Goal: Information Seeking & Learning: Learn about a topic

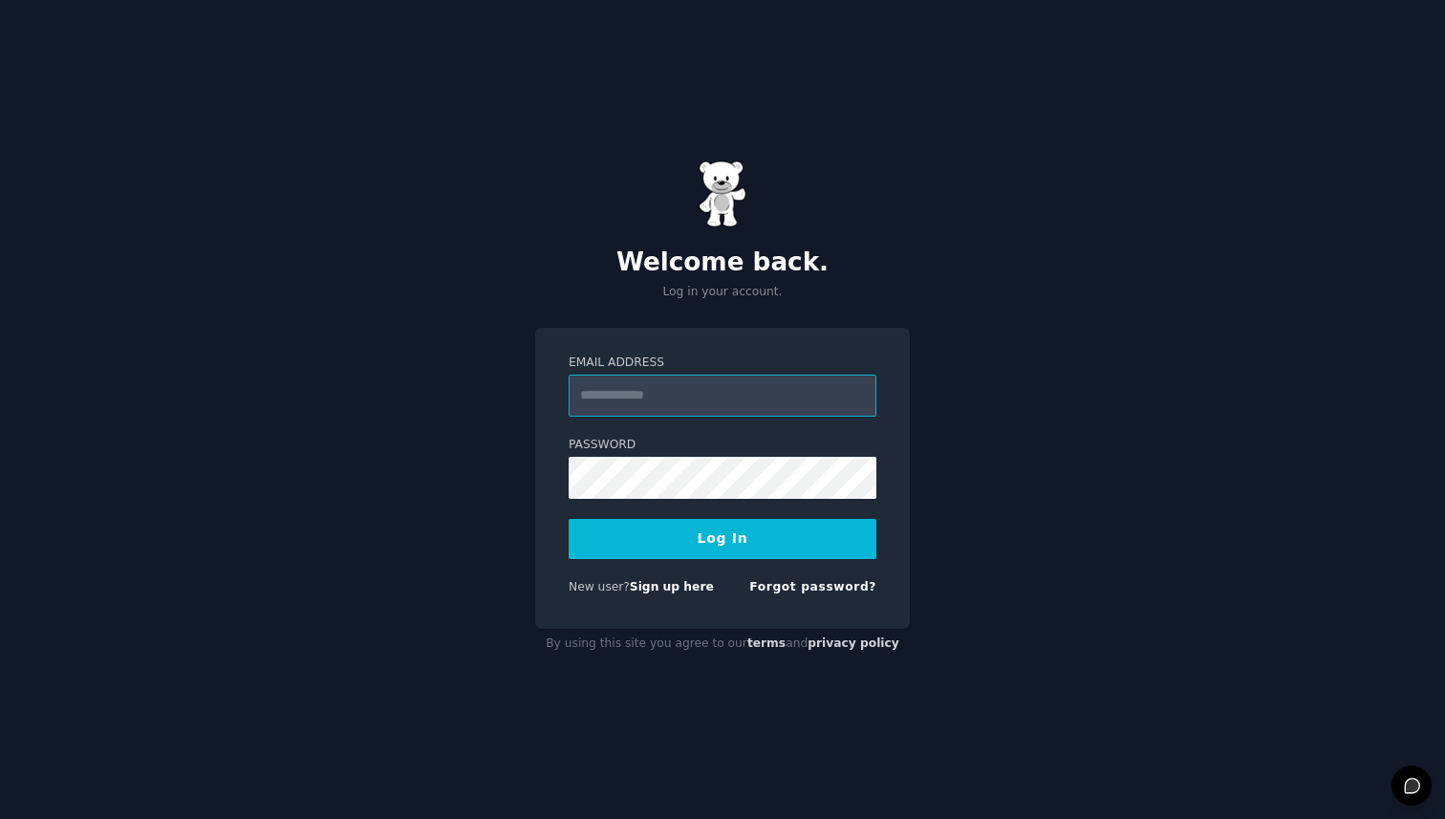
paste input "**********"
type input "**********"
click at [568, 519] on button "Log In" at bounding box center [722, 539] width 308 height 40
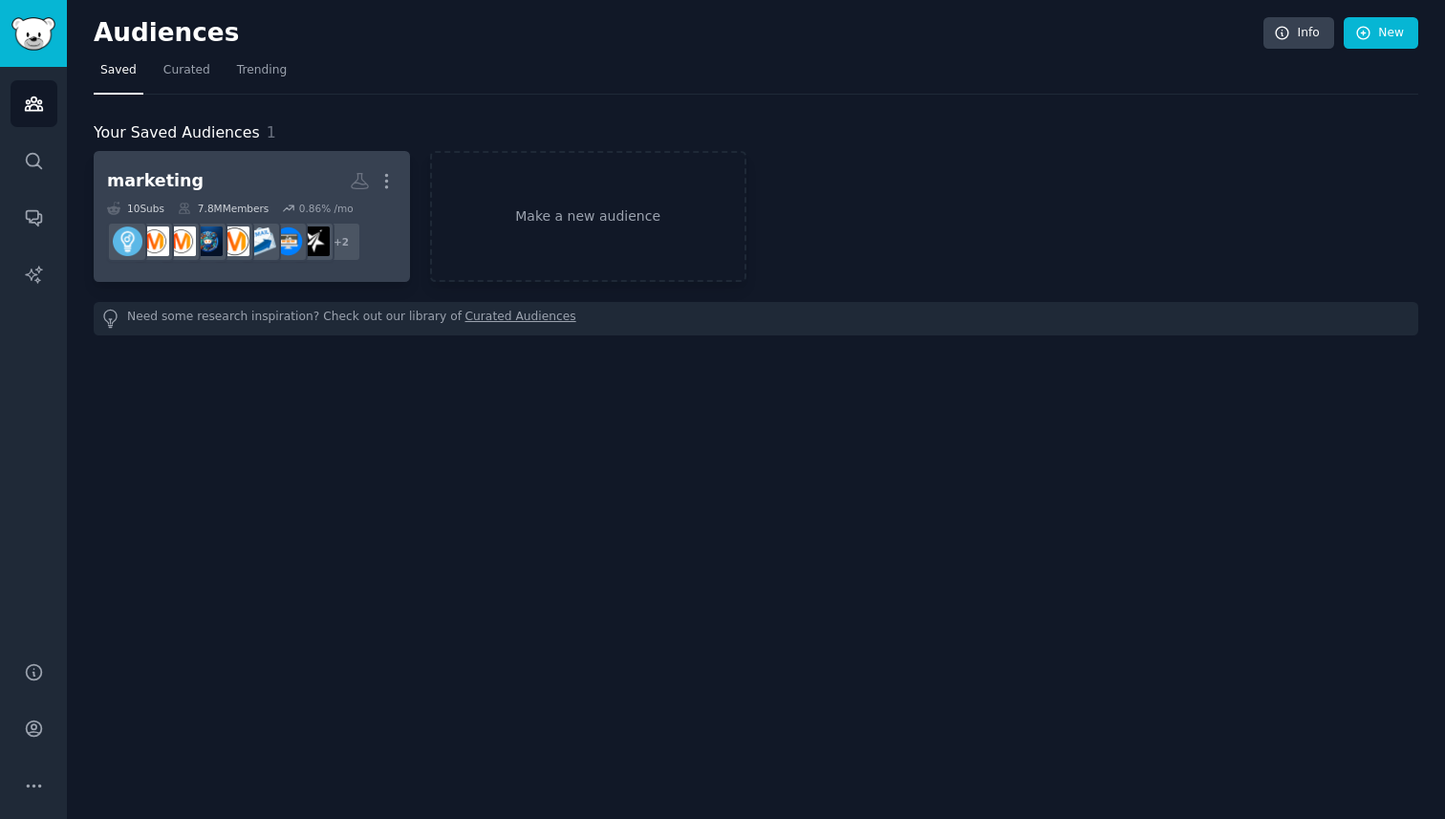
click at [261, 179] on h2 "marketing More" at bounding box center [252, 180] width 290 height 33
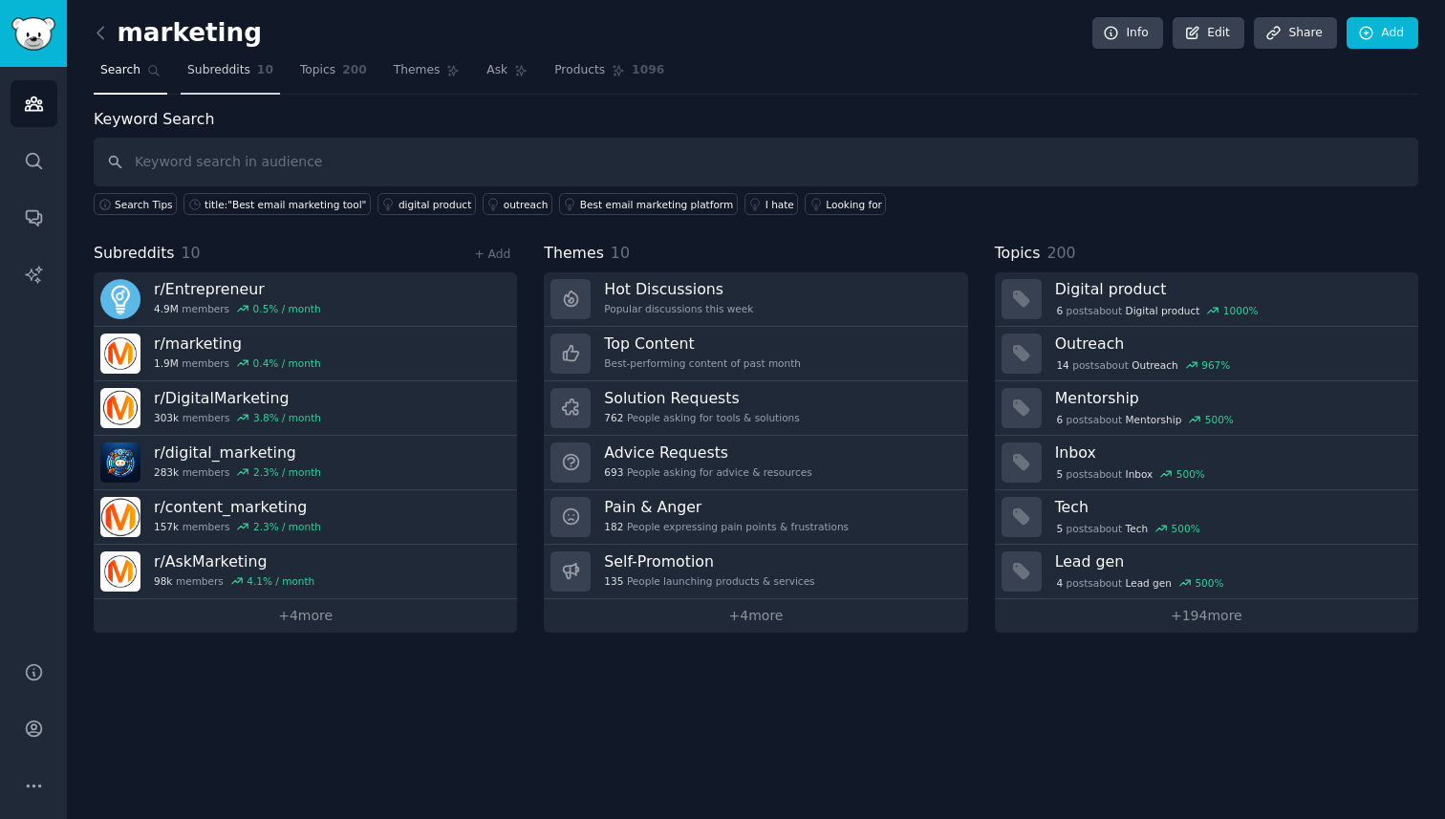
click at [204, 71] on span "Subreddits" at bounding box center [218, 70] width 63 height 17
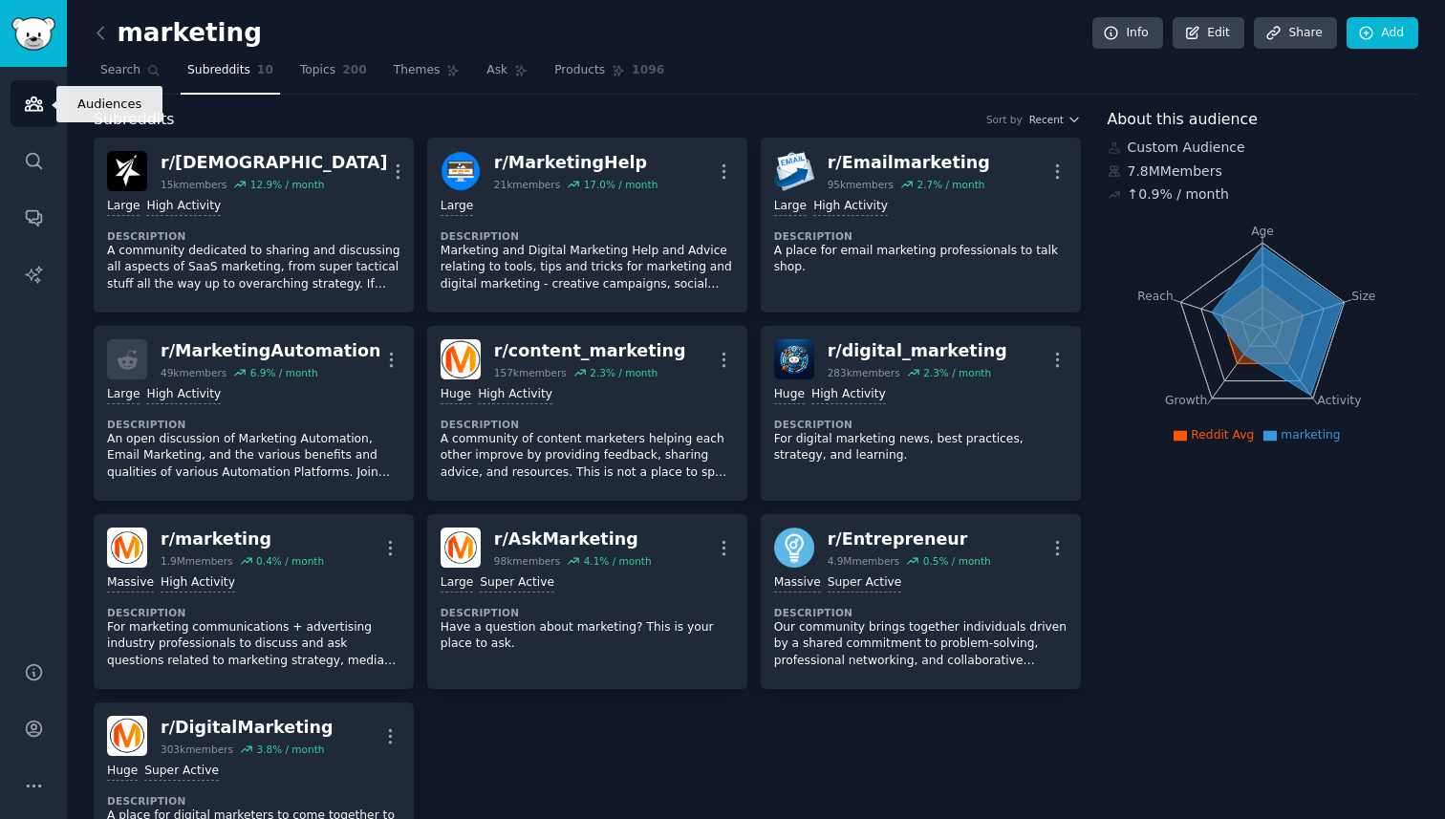
click at [29, 99] on icon "Sidebar" at bounding box center [34, 104] width 20 height 20
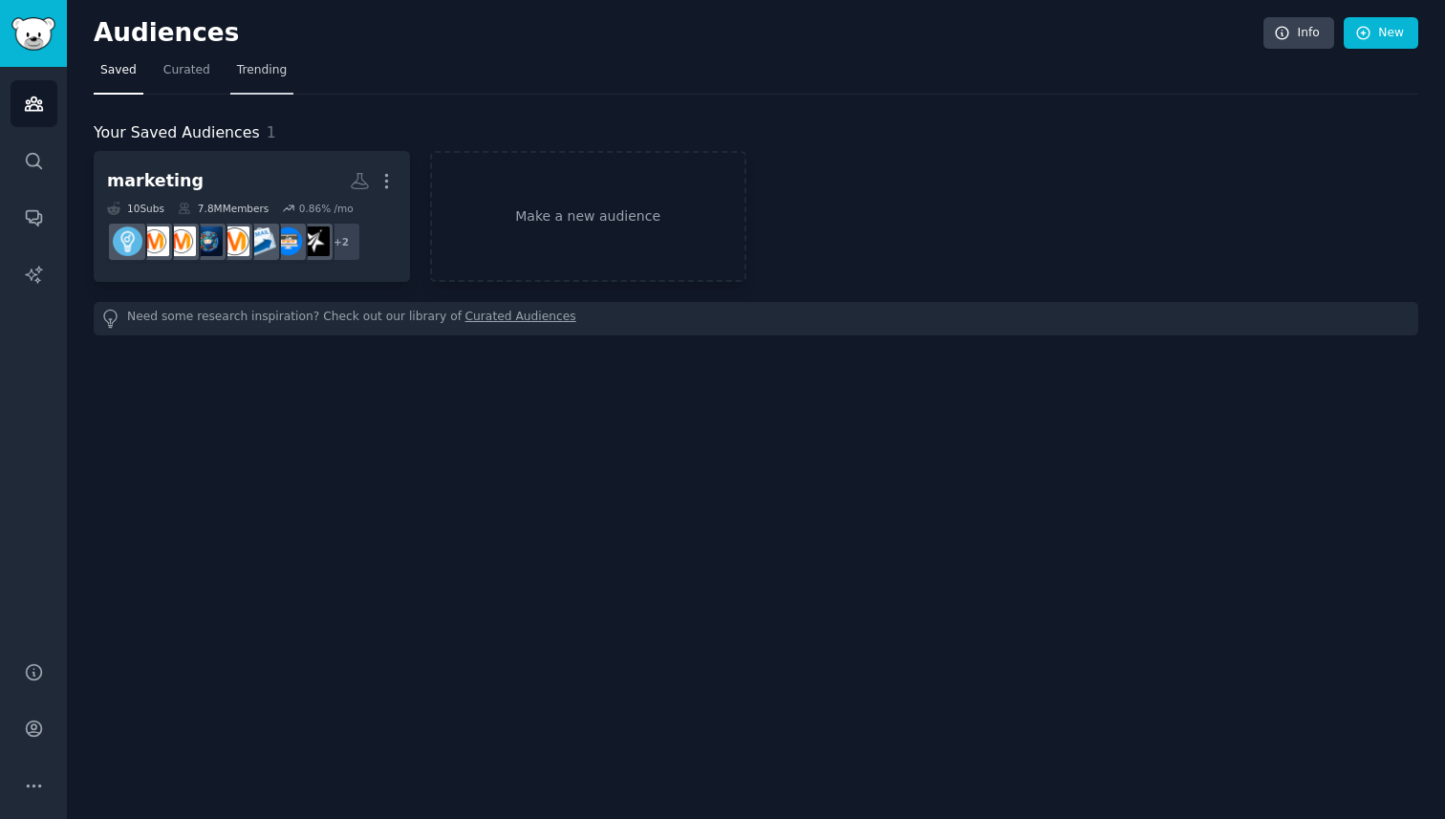
click at [231, 64] on link "Trending" at bounding box center [261, 74] width 63 height 39
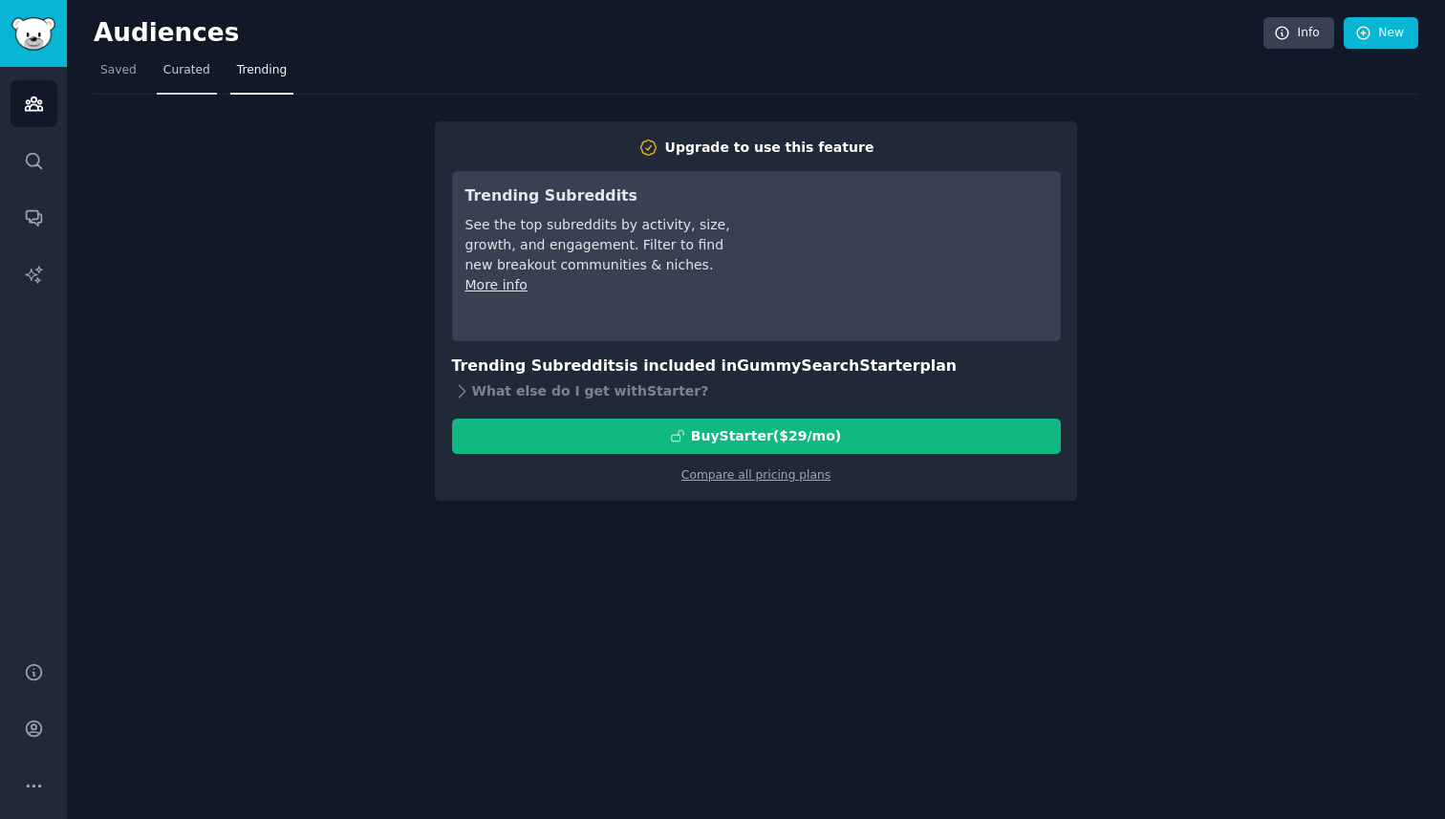
click at [185, 70] on span "Curated" at bounding box center [186, 70] width 47 height 17
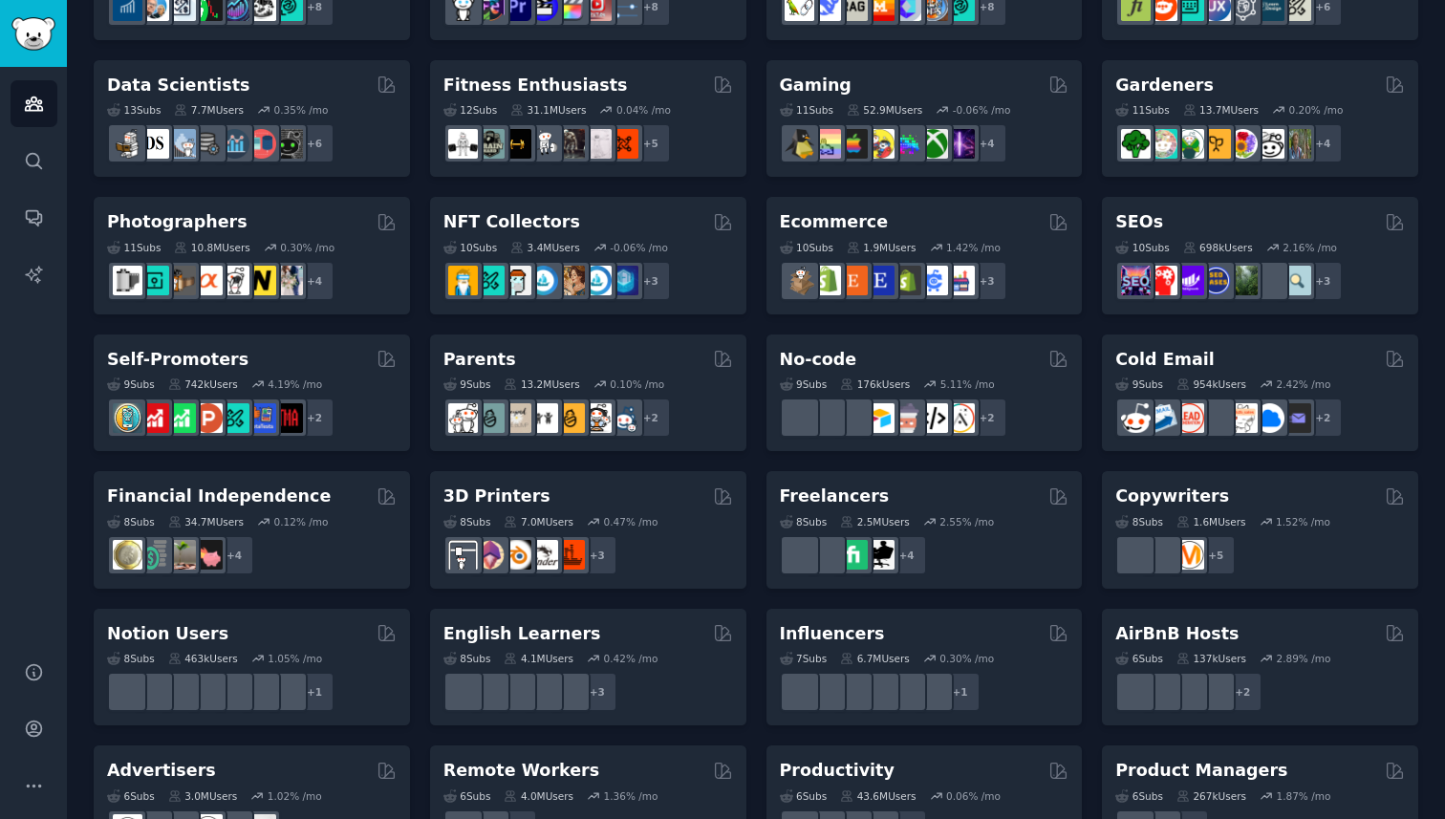
scroll to position [502, 0]
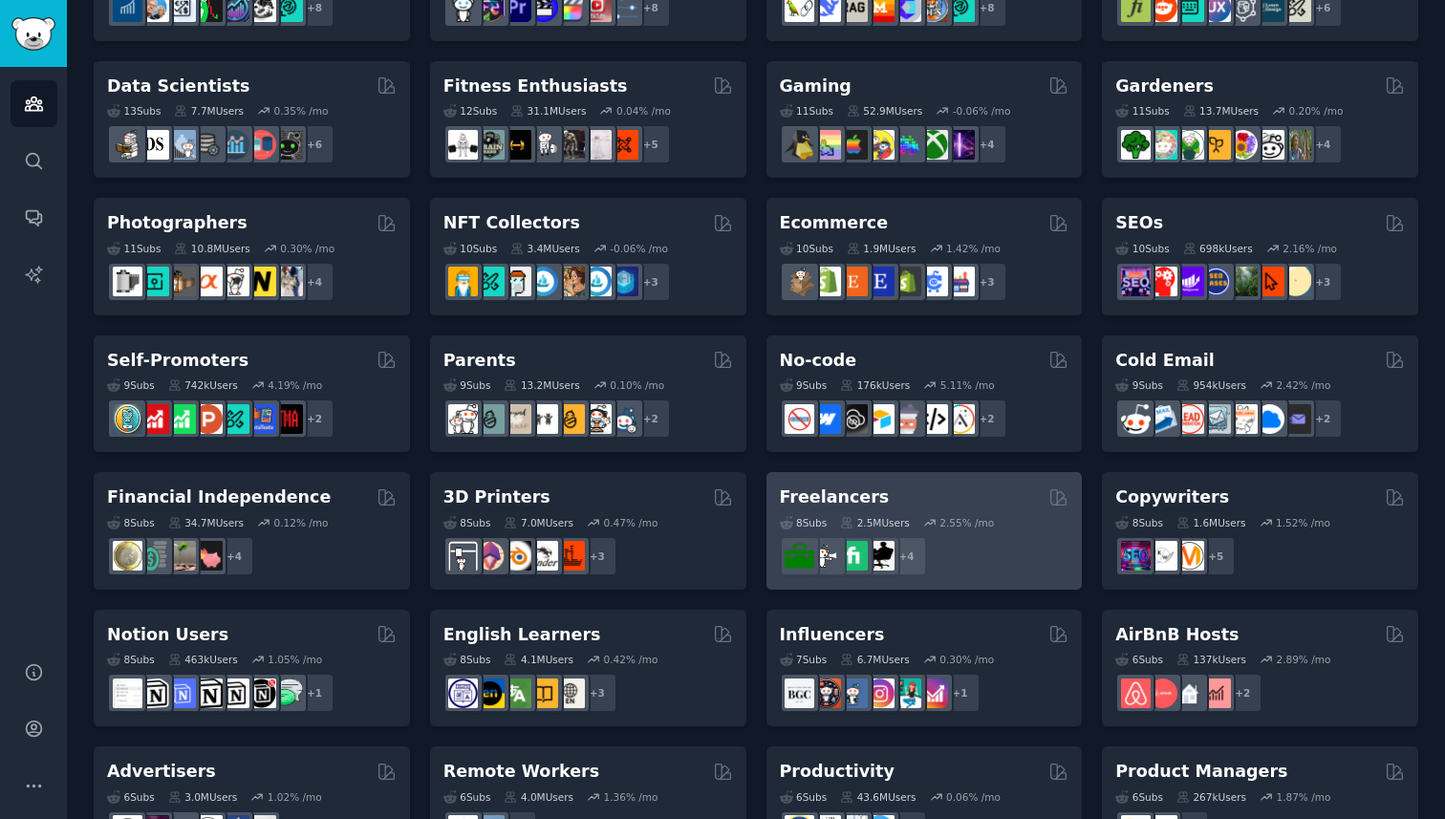
click at [884, 509] on div "8 Sub s 2.5M Users 2.55 % /mo r/Freelancers + 4" at bounding box center [925, 542] width 290 height 67
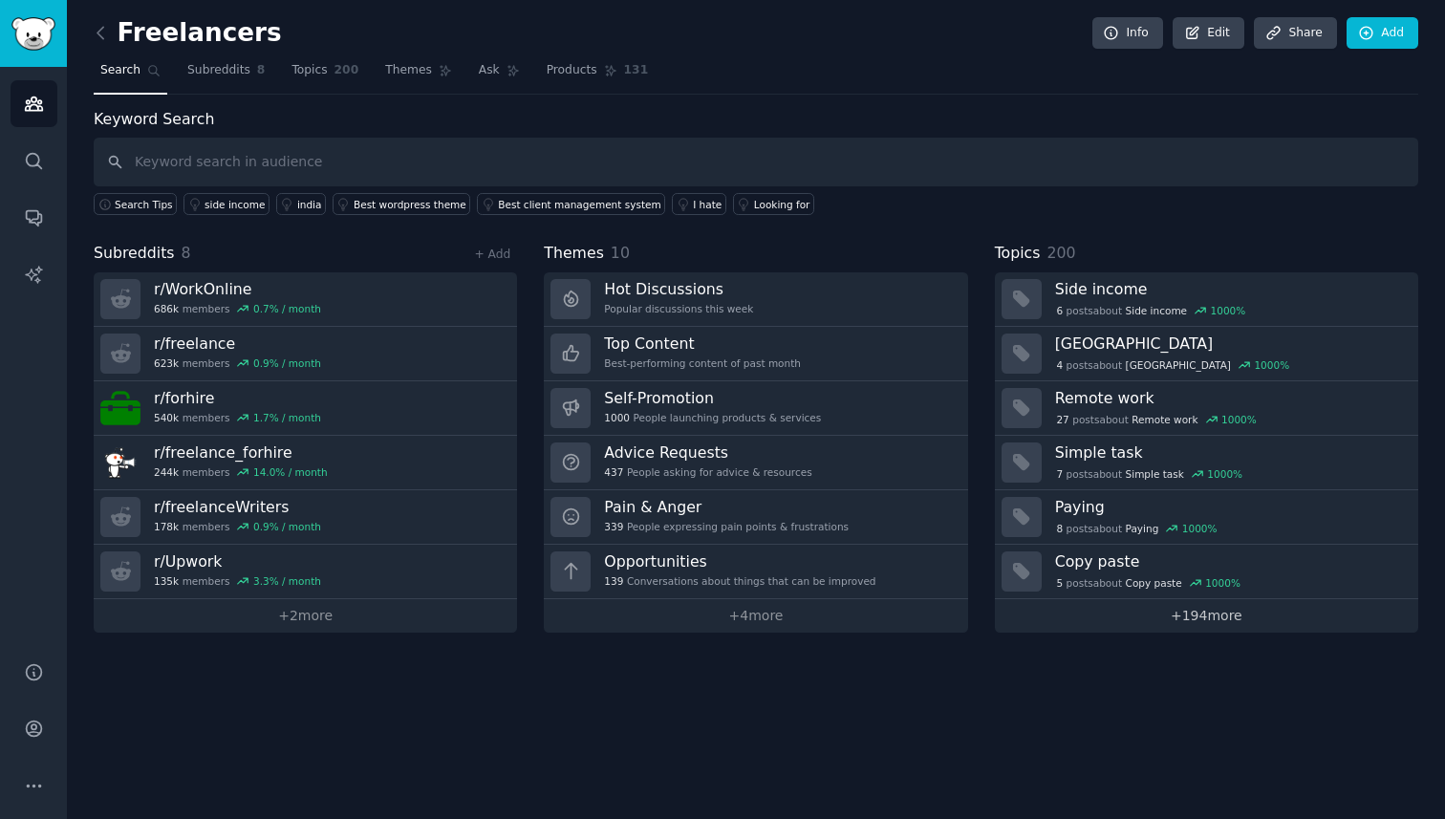
click at [1191, 618] on link "+ 194 more" at bounding box center [1206, 615] width 423 height 33
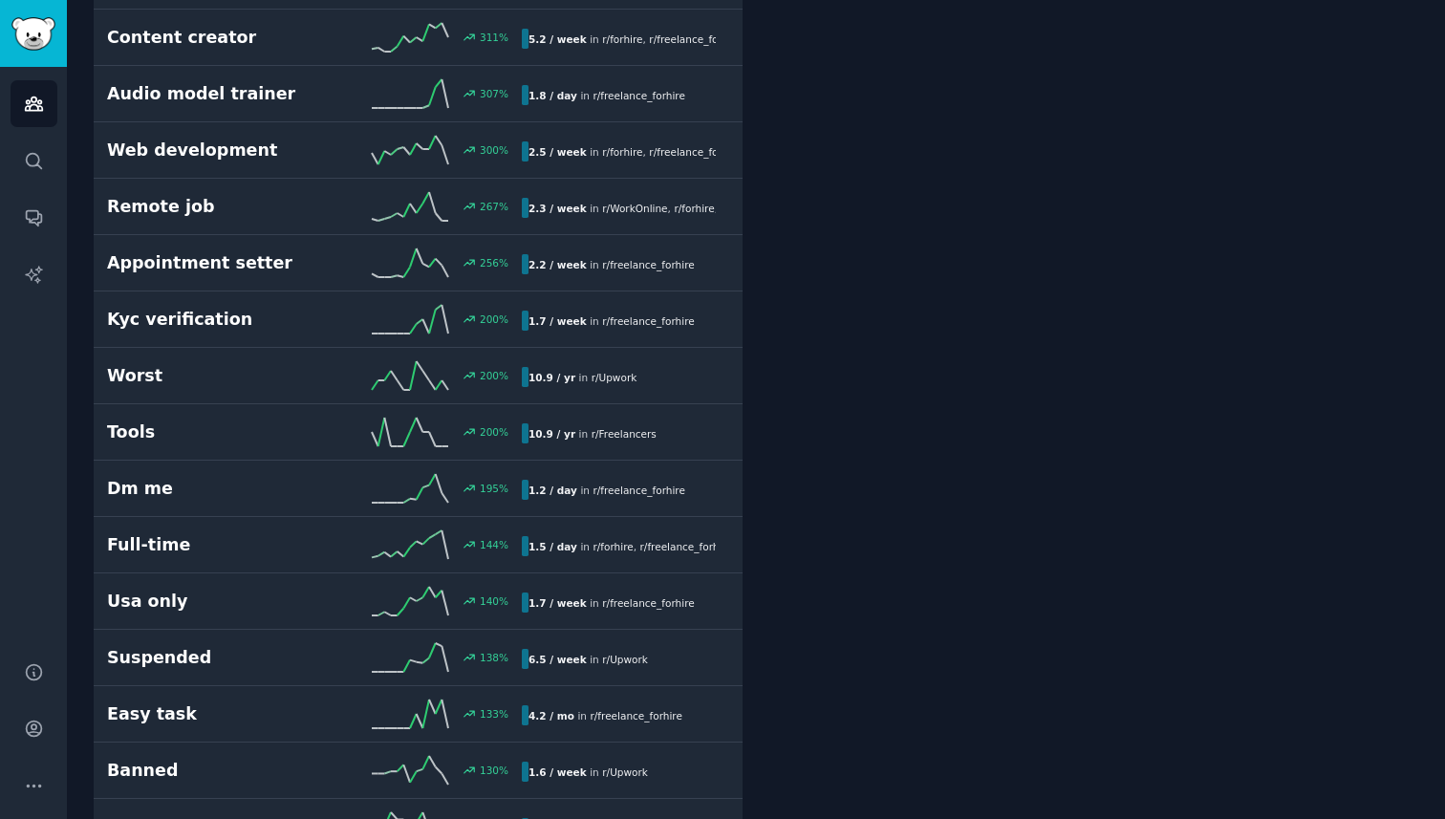
scroll to position [1608, 0]
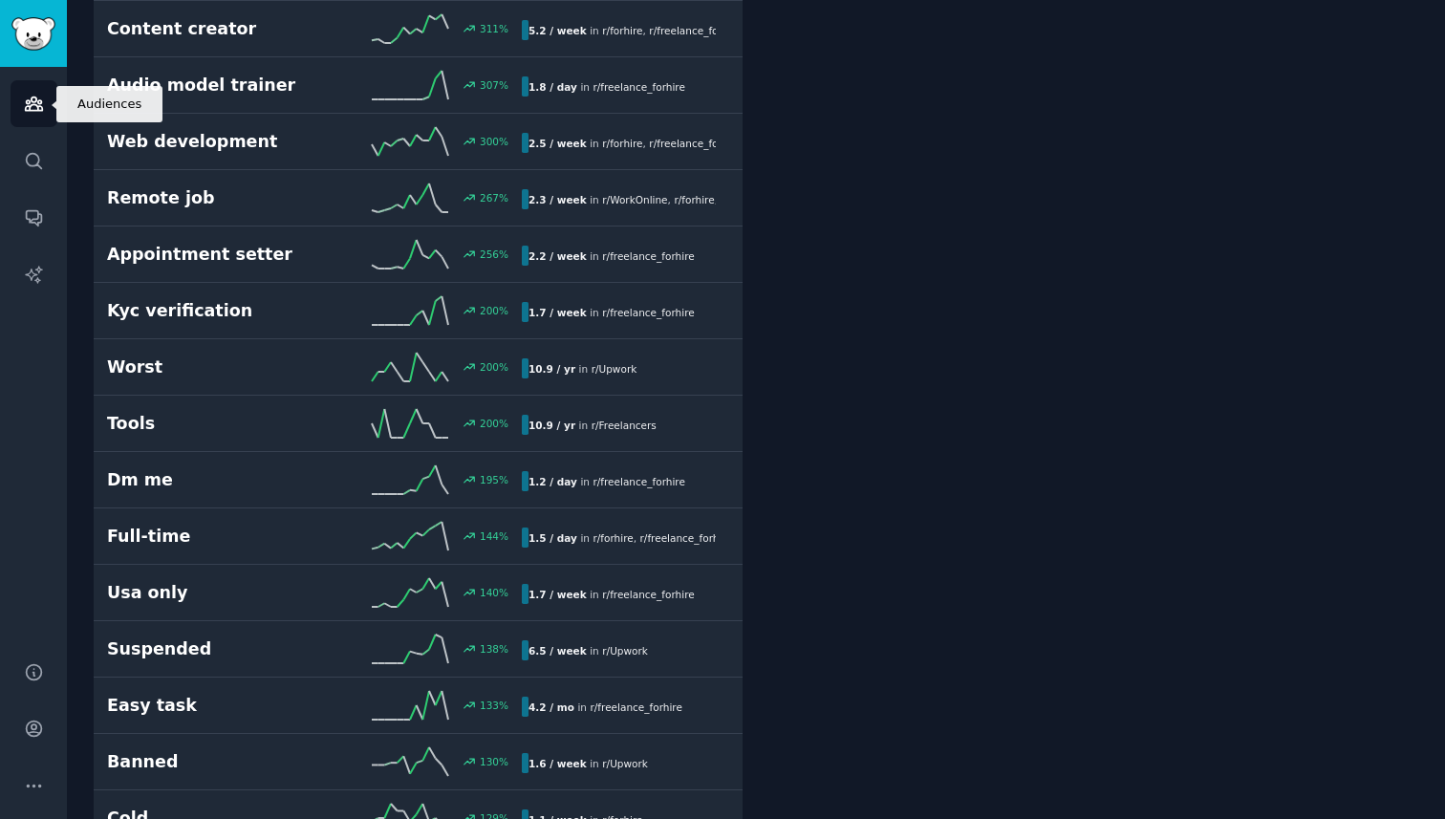
click at [26, 98] on icon "Sidebar" at bounding box center [34, 104] width 20 height 20
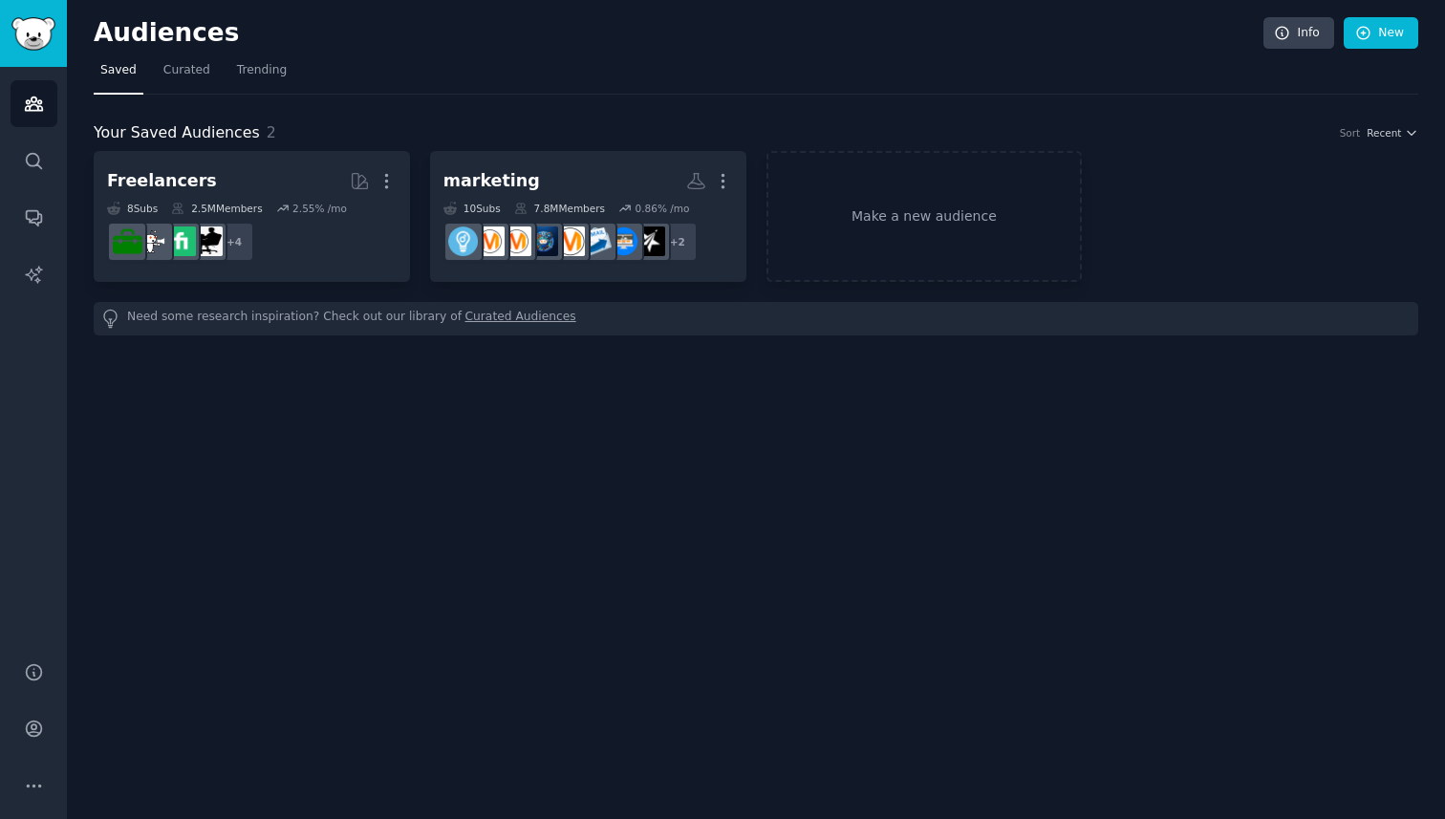
click at [36, 23] on img "Sidebar" at bounding box center [33, 33] width 44 height 33
